Goal: Task Accomplishment & Management: Complete application form

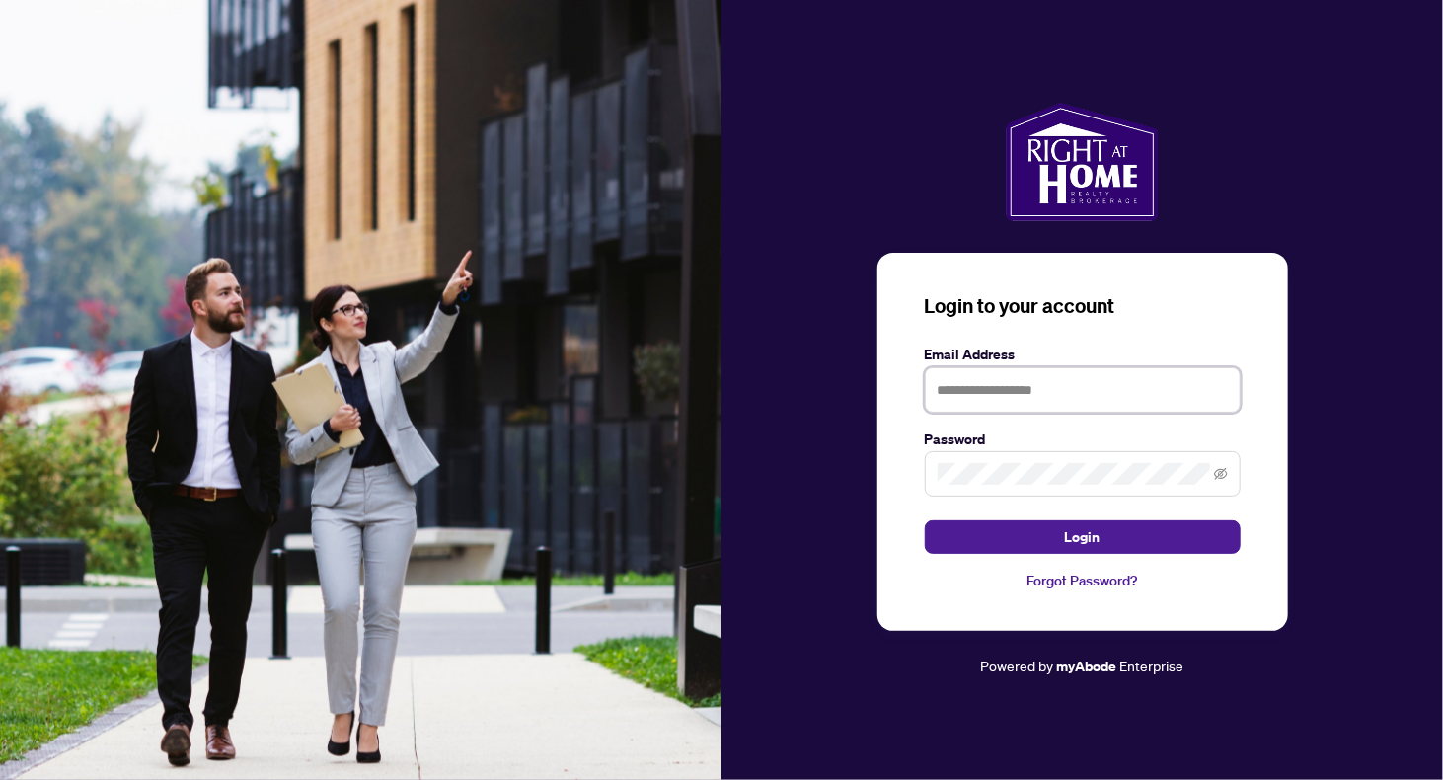
click at [1001, 381] on input "text" at bounding box center [1083, 389] width 316 height 45
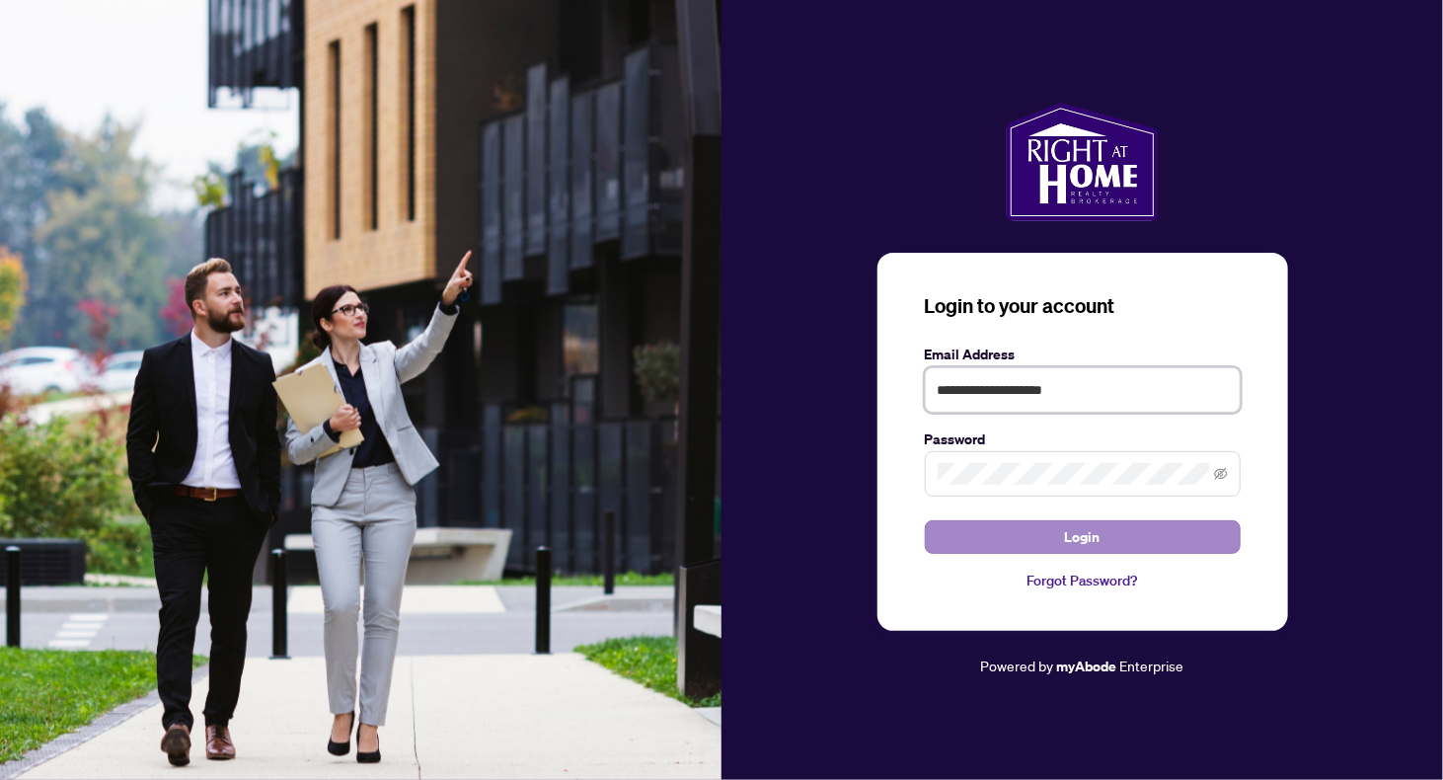
type input "**********"
click at [1063, 534] on button "Login" at bounding box center [1083, 537] width 316 height 34
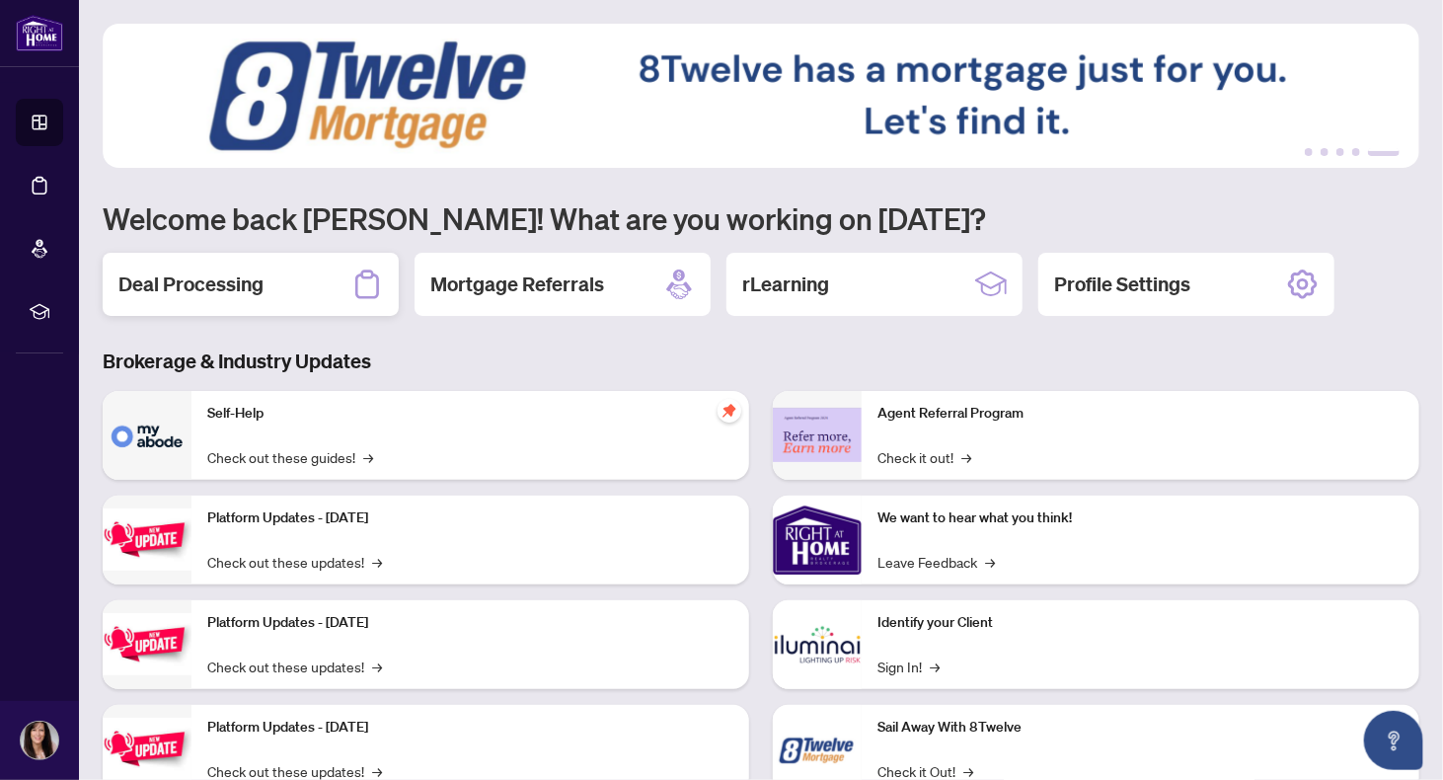
click at [175, 278] on h2 "Deal Processing" at bounding box center [190, 284] width 145 height 28
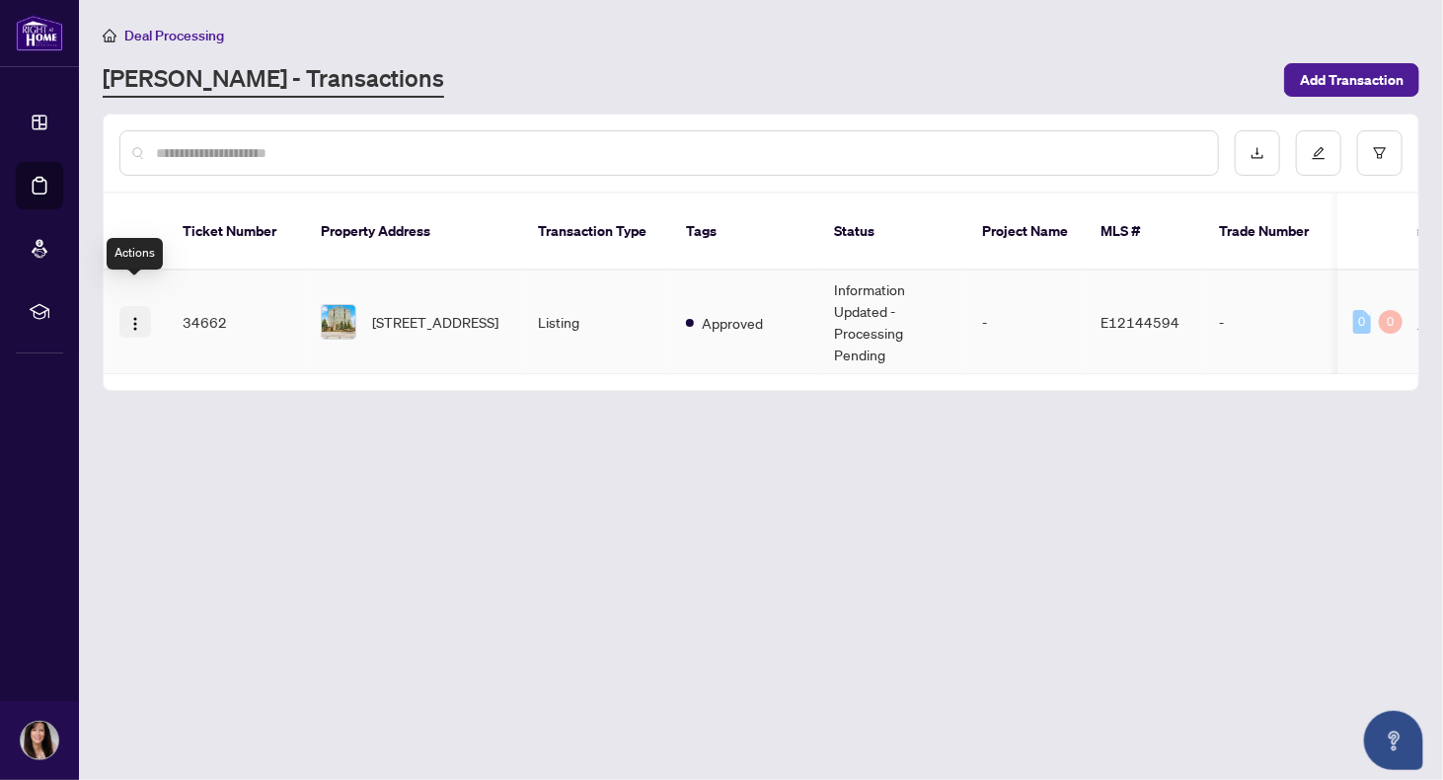
click at [134, 316] on img "button" at bounding box center [135, 324] width 16 height 16
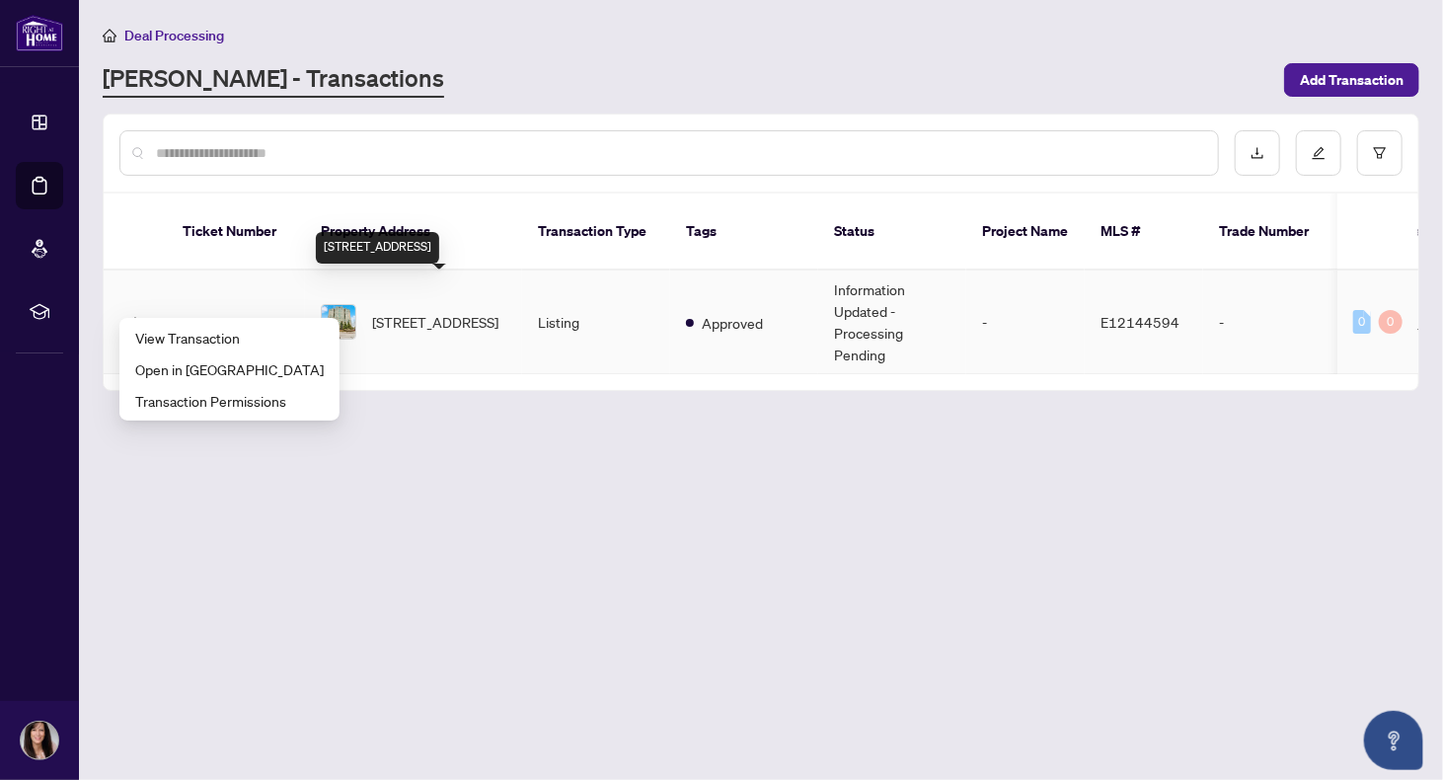
click at [398, 311] on span "2133-125 Omni Dr, Toronto, Ontario M1P 5A9, Canada" at bounding box center [435, 322] width 126 height 22
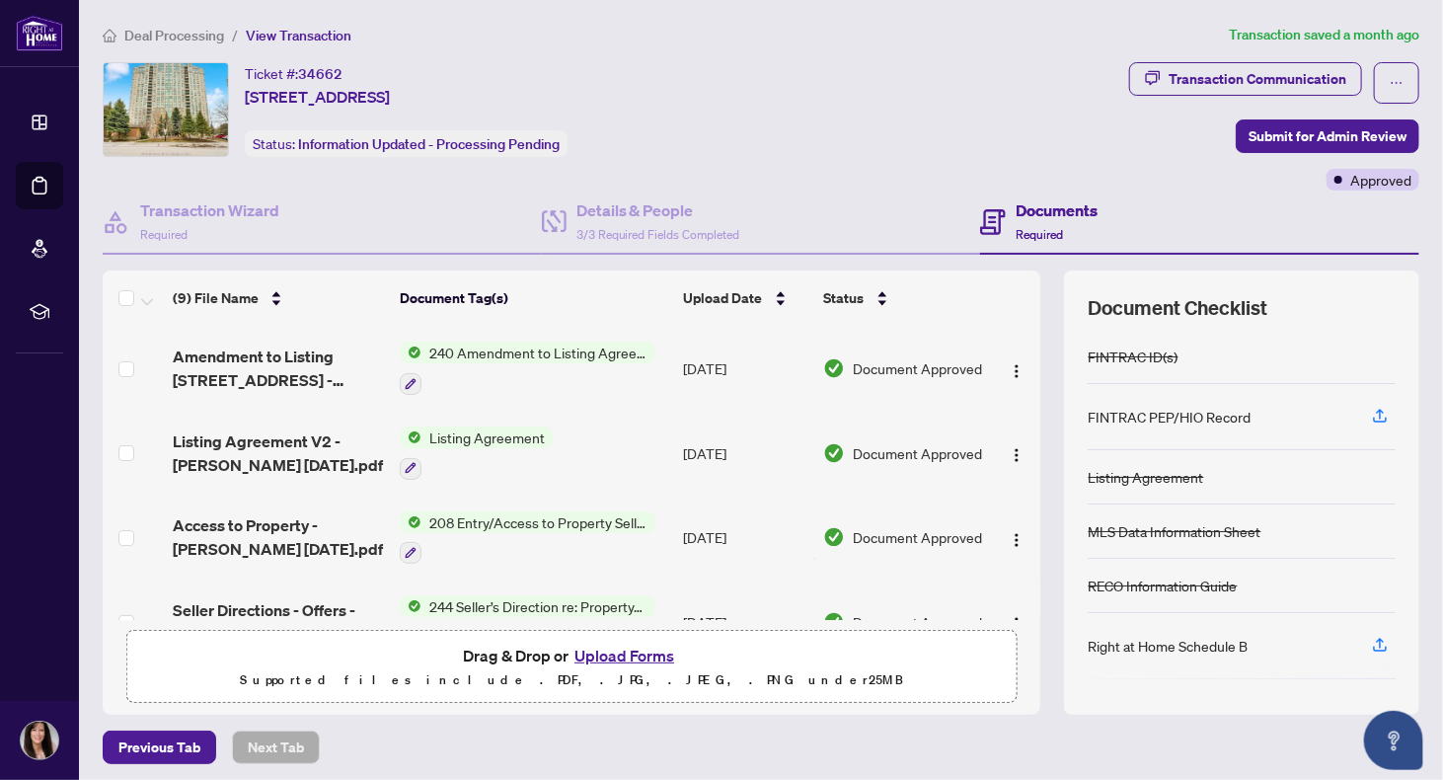
click at [606, 653] on button "Upload Forms" at bounding box center [625, 656] width 112 height 26
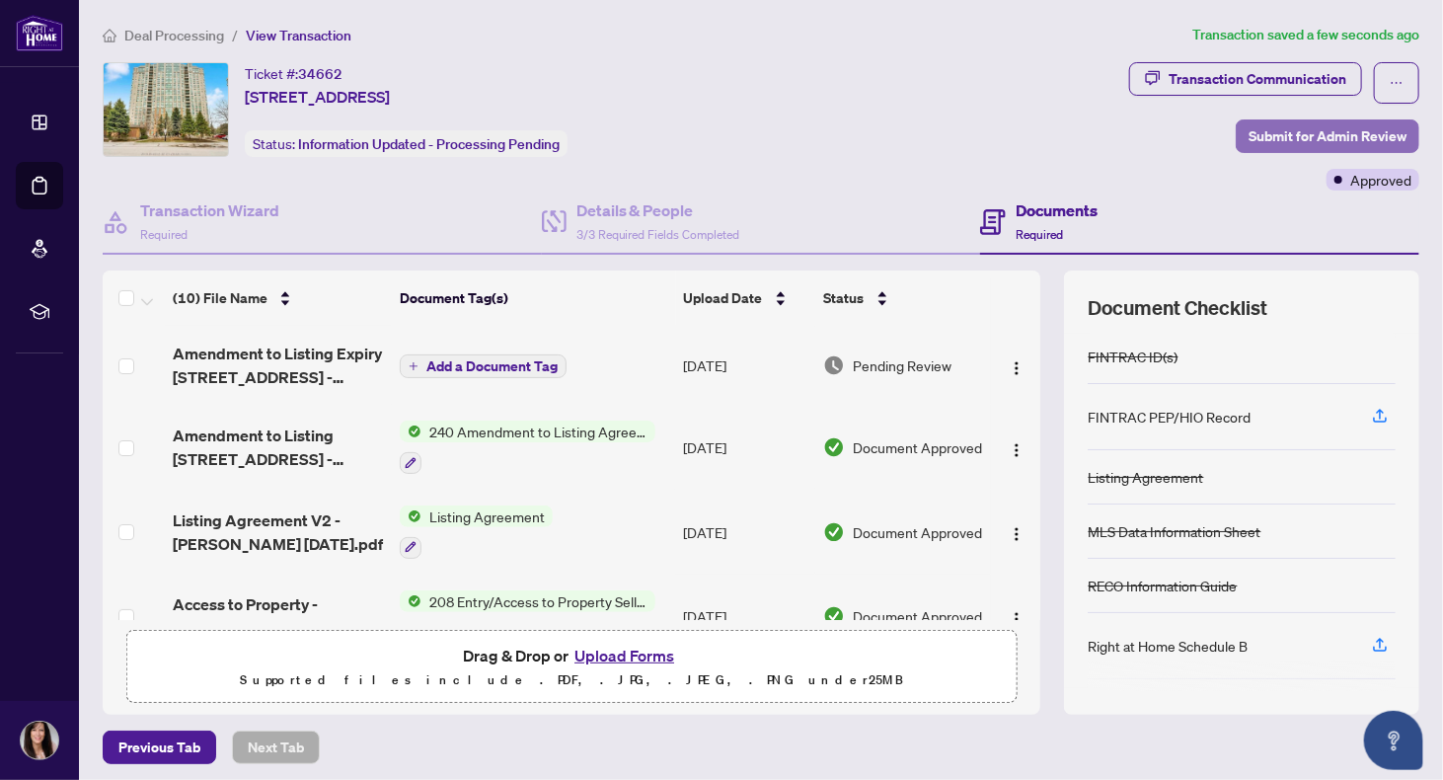
click at [1304, 136] on span "Submit for Admin Review" at bounding box center [1328, 136] width 158 height 32
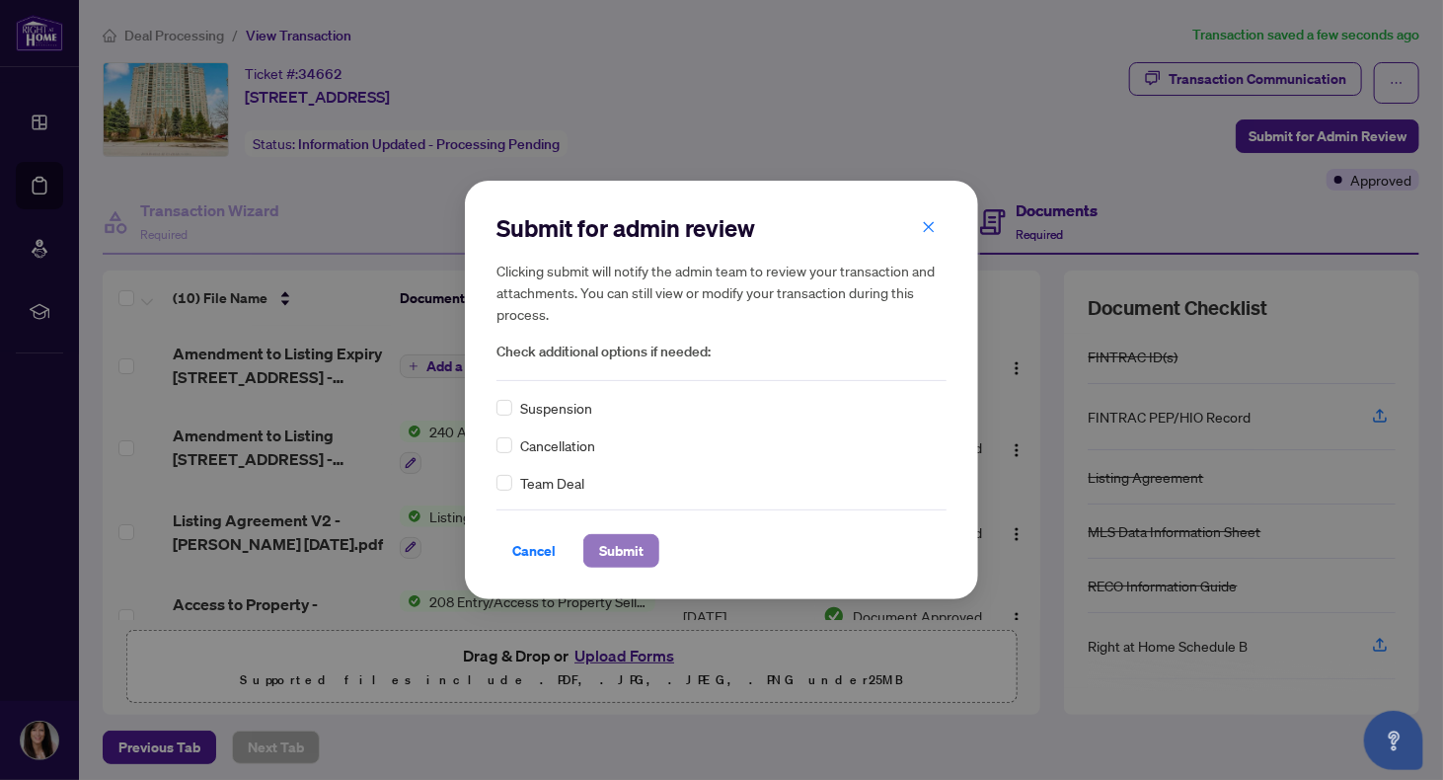
click at [626, 550] on span "Submit" at bounding box center [621, 551] width 44 height 32
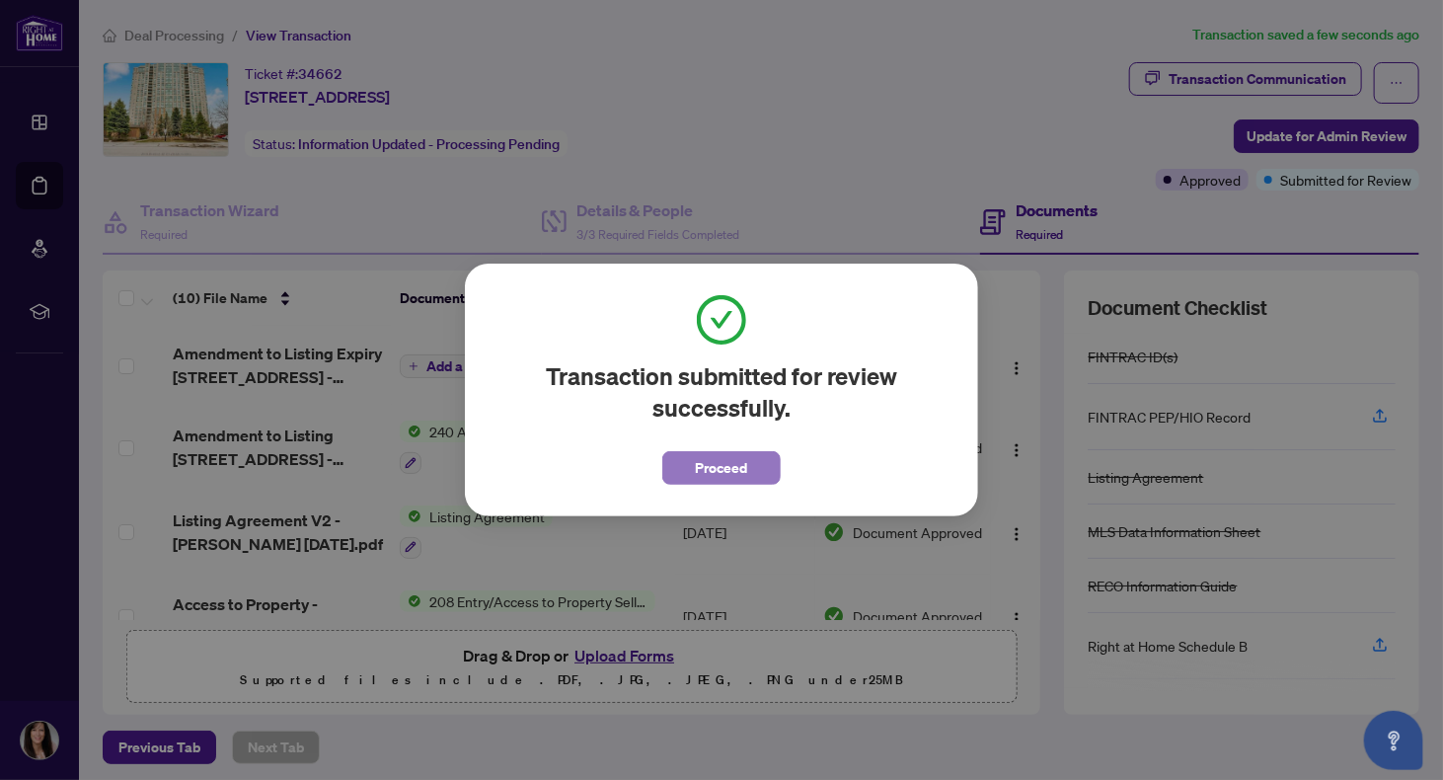
click at [720, 478] on span "Proceed" at bounding box center [722, 468] width 52 height 32
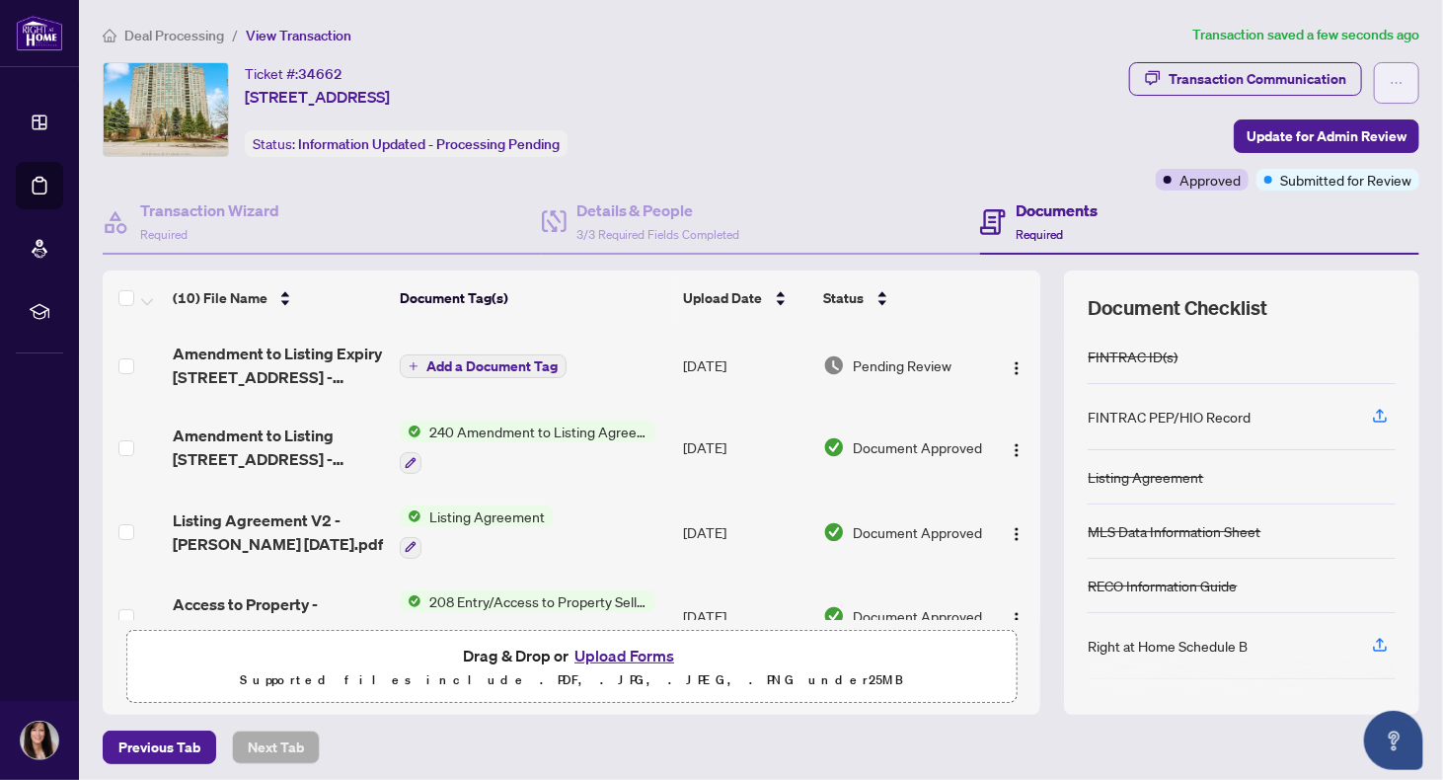
click at [1405, 83] on button "button" at bounding box center [1396, 82] width 45 height 41
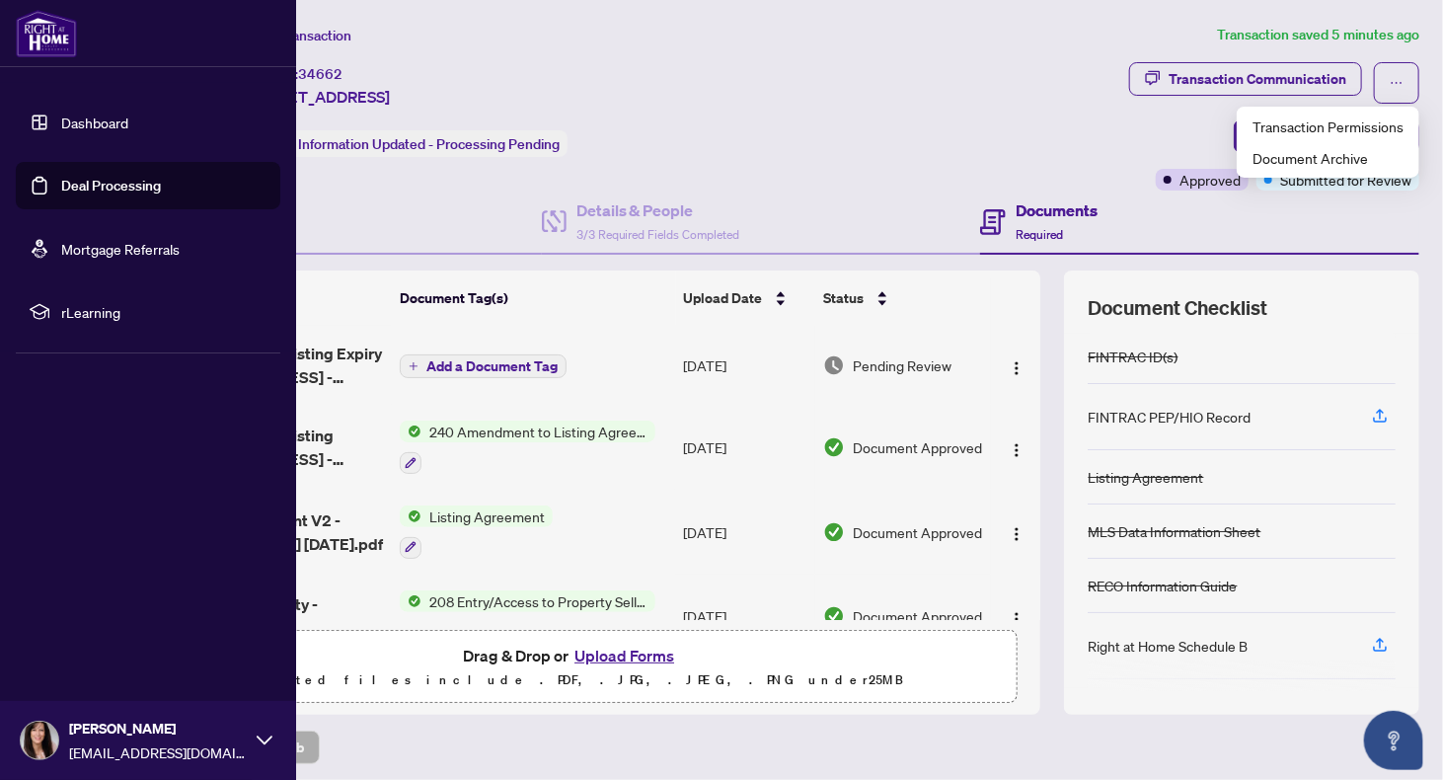
click at [120, 740] on div "Maria Parisi mk_parisi@hotmail.com" at bounding box center [158, 740] width 178 height 45
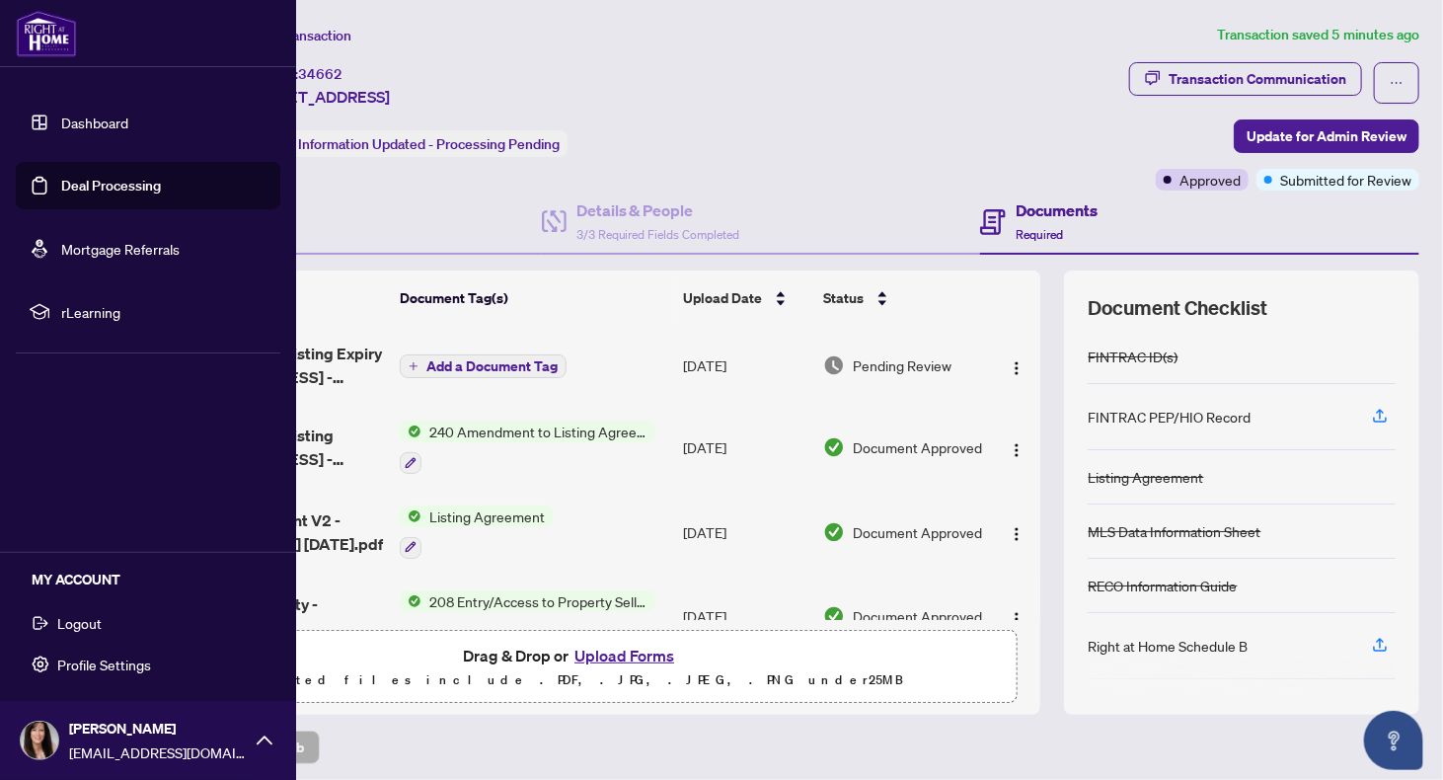
click at [86, 635] on span "Logout" at bounding box center [79, 623] width 44 height 32
click at [81, 625] on span "Logout" at bounding box center [79, 623] width 44 height 32
